Goal: Information Seeking & Learning: Learn about a topic

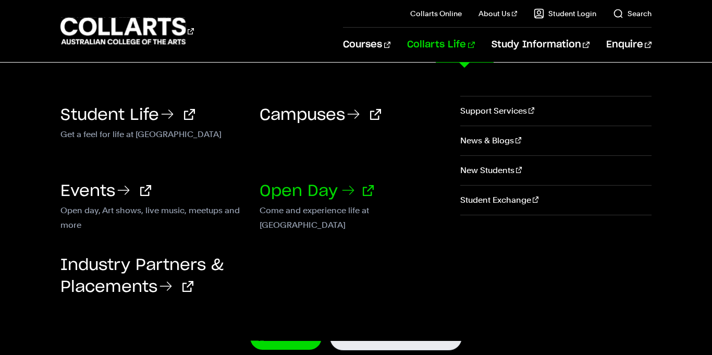
click at [313, 185] on link "Open Day" at bounding box center [317, 191] width 114 height 16
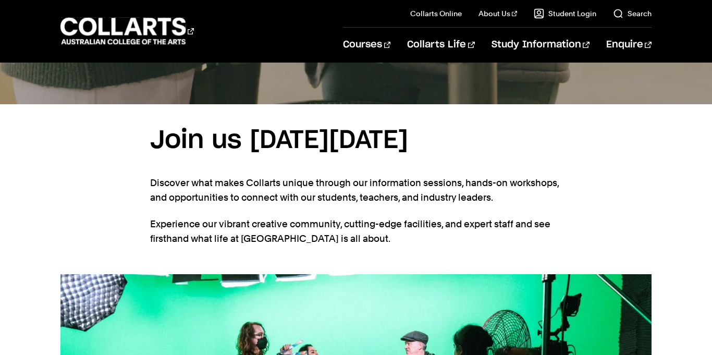
scroll to position [578, 0]
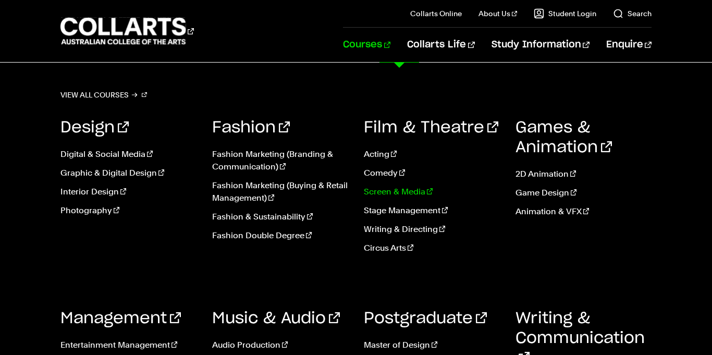
click at [397, 187] on link "Screen & Media" at bounding box center [432, 192] width 136 height 13
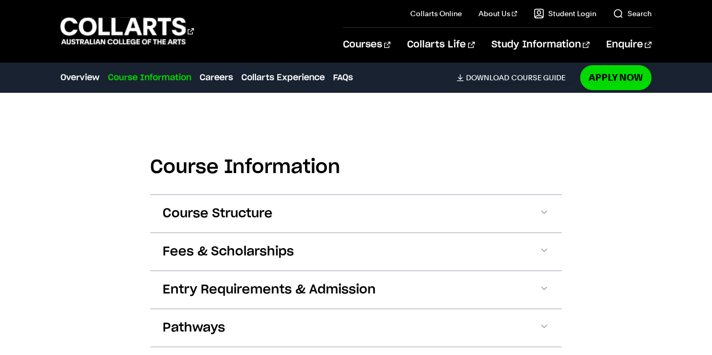
scroll to position [929, 0]
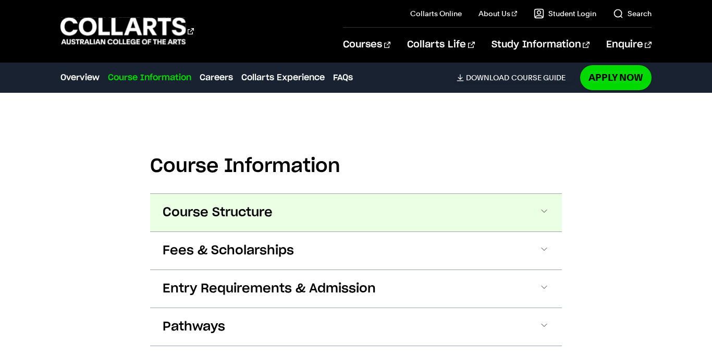
click at [536, 212] on button "Course Structure" at bounding box center [356, 213] width 412 height 38
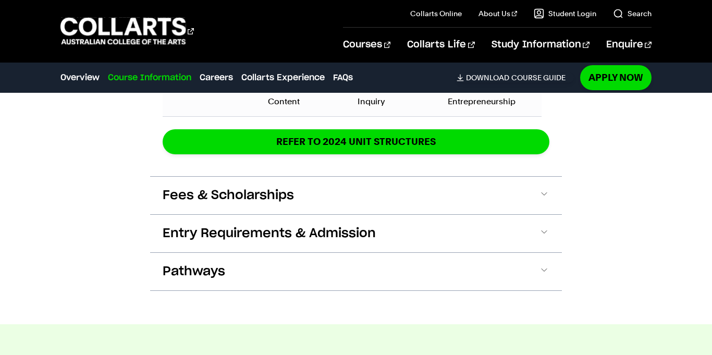
scroll to position [1727, 0]
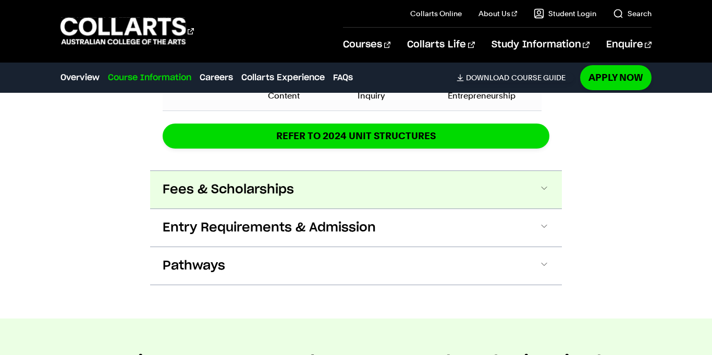
click at [375, 177] on button "Fees & Scholarships" at bounding box center [356, 190] width 412 height 38
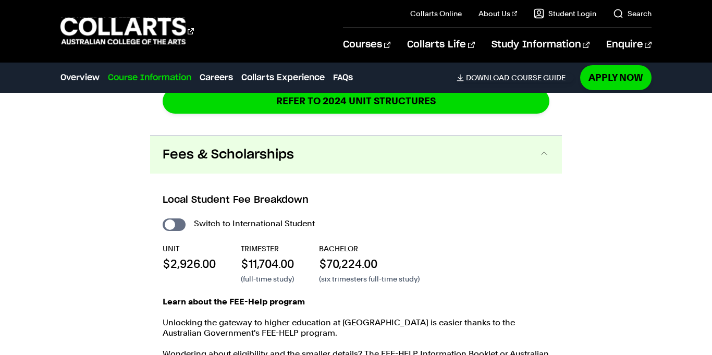
scroll to position [1764, 0]
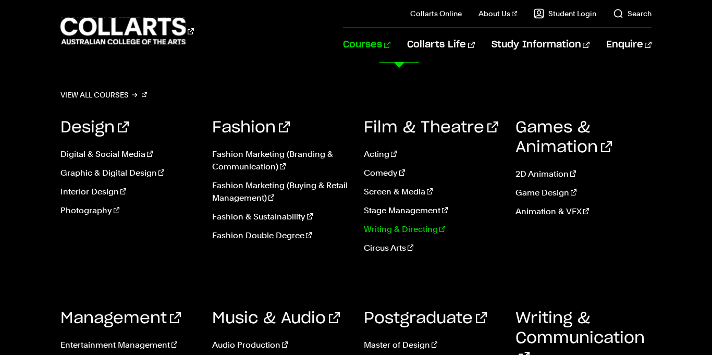
click at [413, 234] on link "Writing & Directing" at bounding box center [432, 229] width 136 height 13
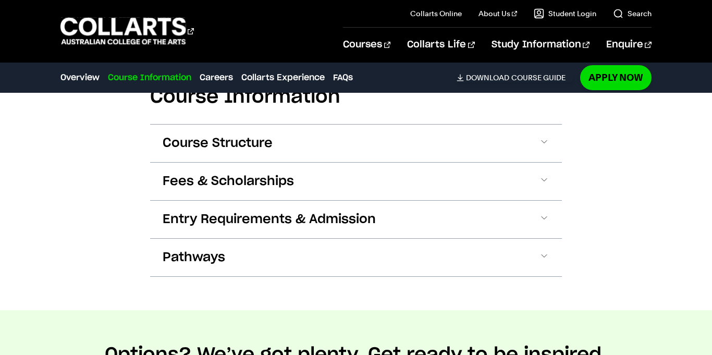
scroll to position [1149, 0]
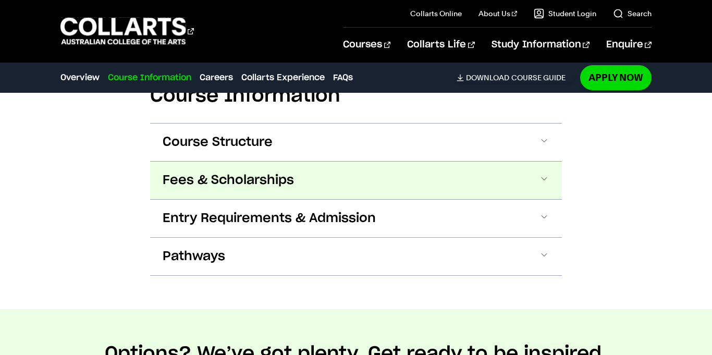
click at [383, 179] on button "Fees & Scholarships" at bounding box center [356, 181] width 412 height 38
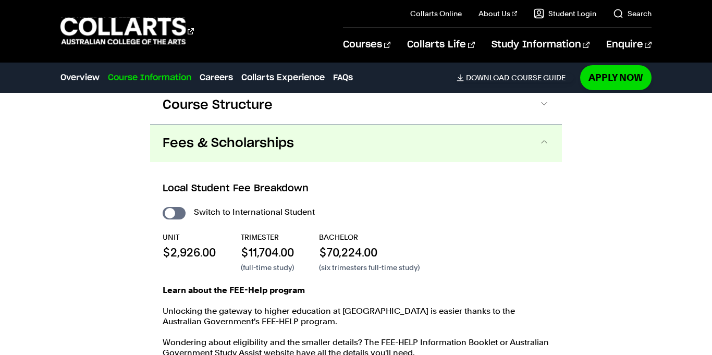
scroll to position [1217, 0]
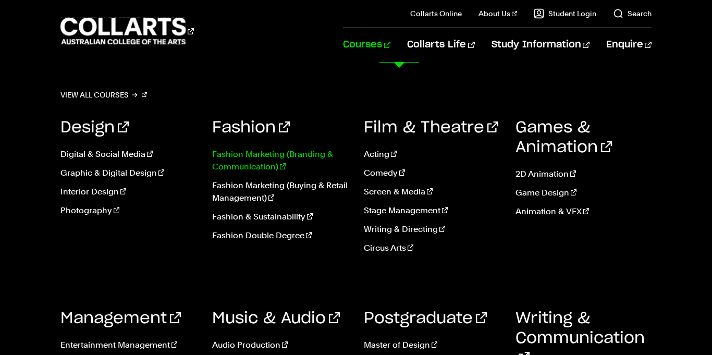
click at [303, 153] on link "Fashion Marketing (Branding & Communication)" at bounding box center [280, 160] width 136 height 25
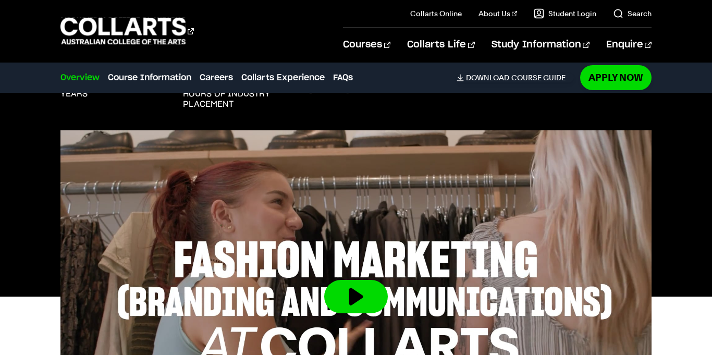
scroll to position [525, 0]
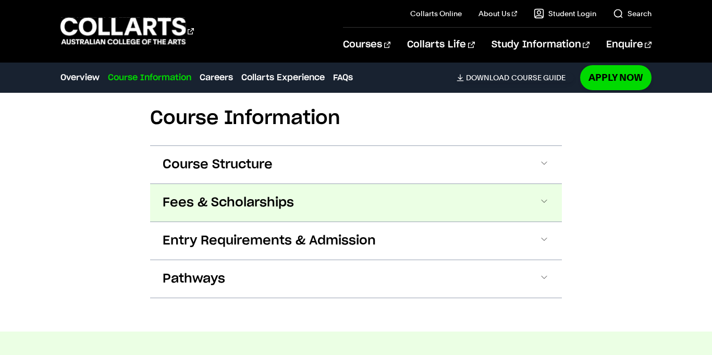
click at [343, 197] on button "Fees & Scholarships" at bounding box center [356, 203] width 412 height 38
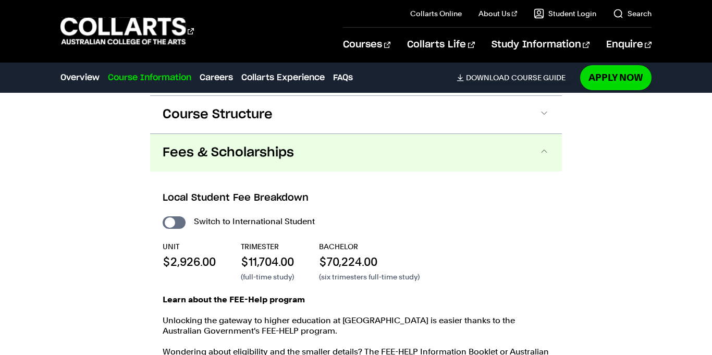
scroll to position [1192, 0]
